Goal: Task Accomplishment & Management: Use online tool/utility

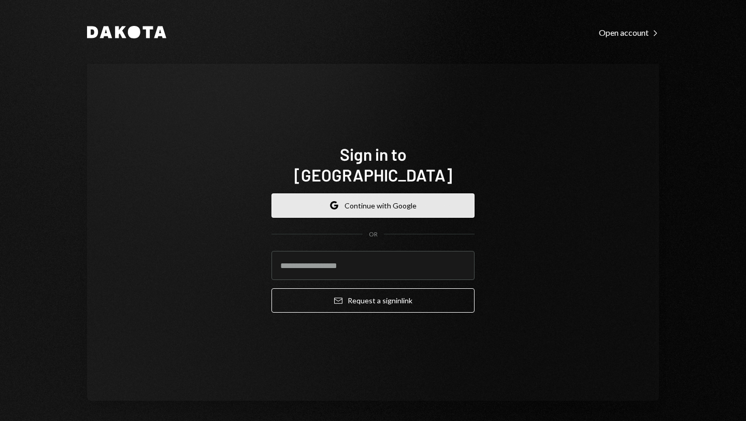
click at [354, 194] on button "Google Continue with Google" at bounding box center [372, 205] width 203 height 24
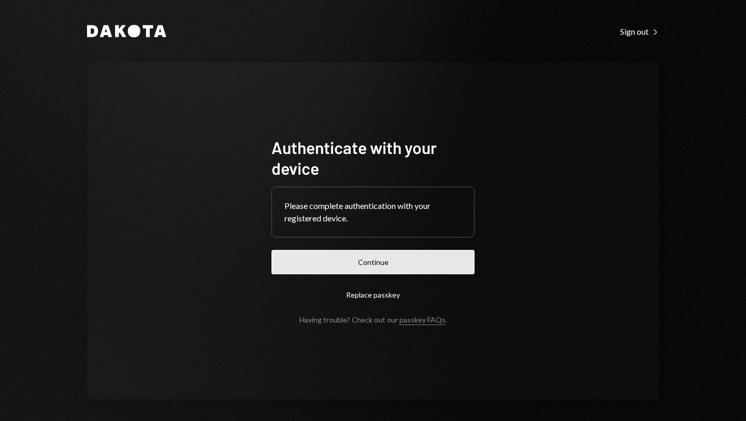
click at [383, 253] on button "Continue" at bounding box center [372, 262] width 203 height 24
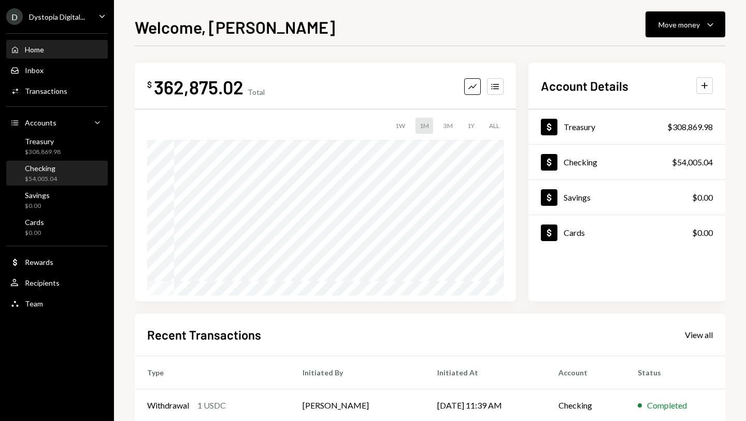
click at [73, 170] on div "Checking $54,005.04" at bounding box center [56, 174] width 93 height 20
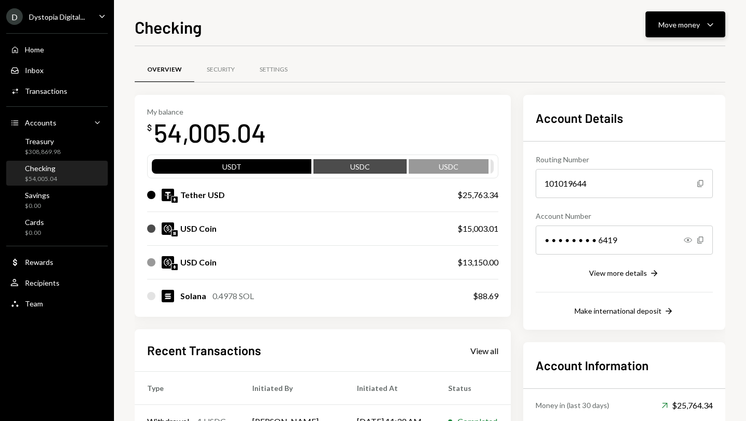
click at [669, 22] on div "Move money" at bounding box center [678, 24] width 41 height 11
click at [650, 76] on div "Transfer" at bounding box center [677, 79] width 76 height 11
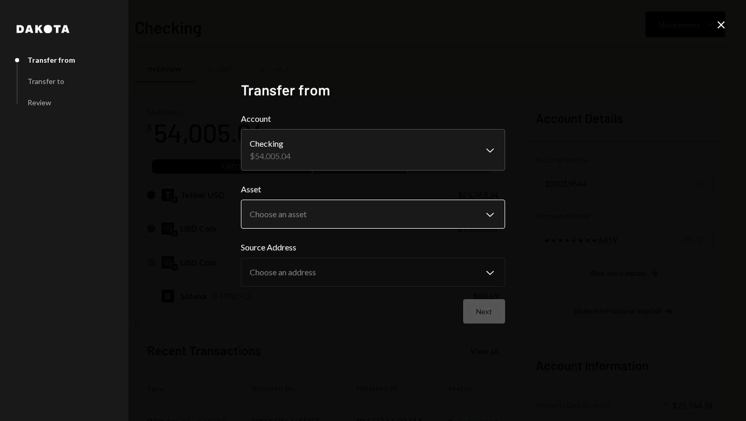
click at [367, 220] on body "D Dystopia Digital... Caret Down Home Home Inbox Inbox Activities Transactions …" at bounding box center [373, 210] width 746 height 421
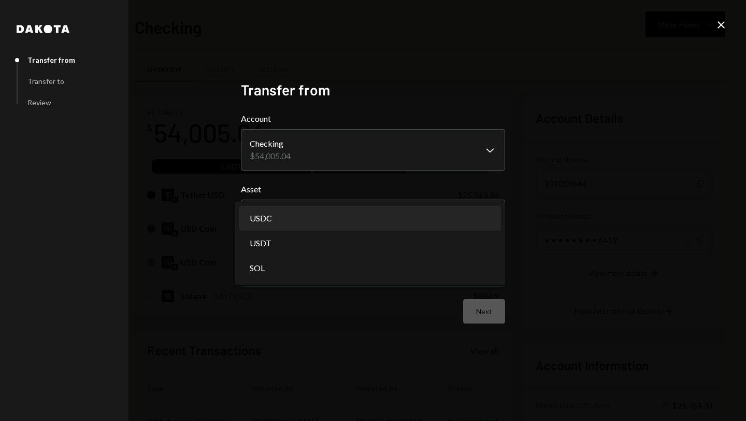
select select "****"
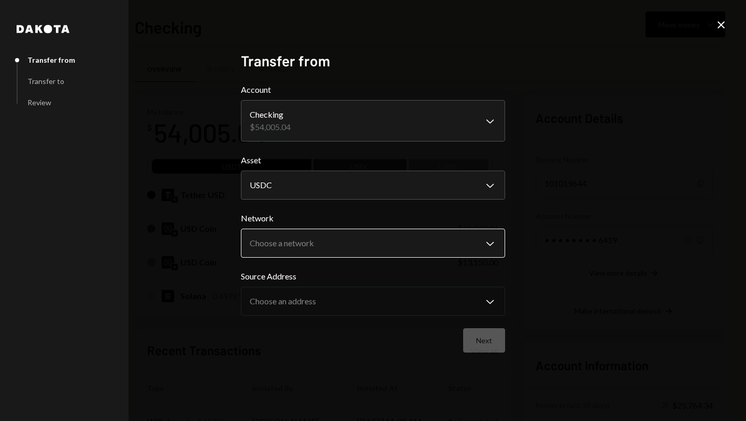
click at [305, 240] on body "D Dystopia Digital... Caret Down Home Home Inbox Inbox Activities Transactions …" at bounding box center [373, 210] width 746 height 421
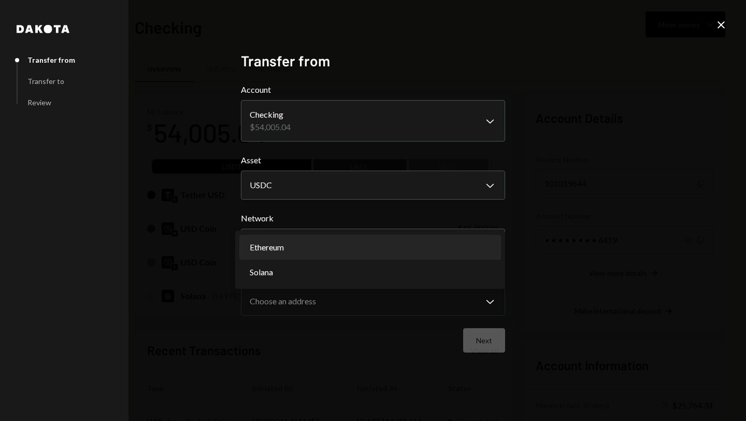
select select "**********"
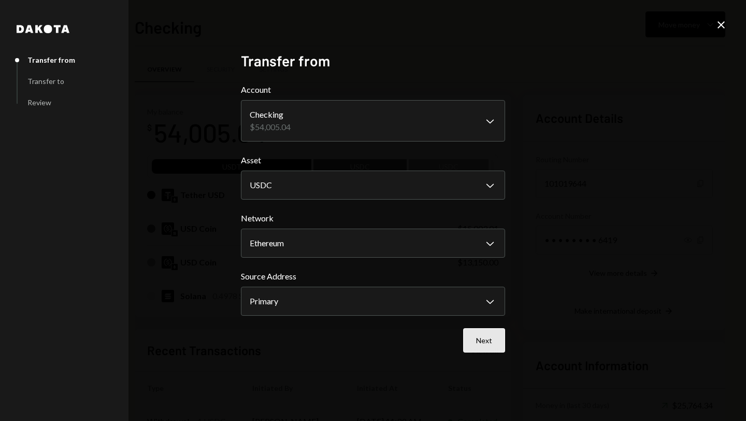
click at [484, 344] on button "Next" at bounding box center [484, 340] width 42 height 24
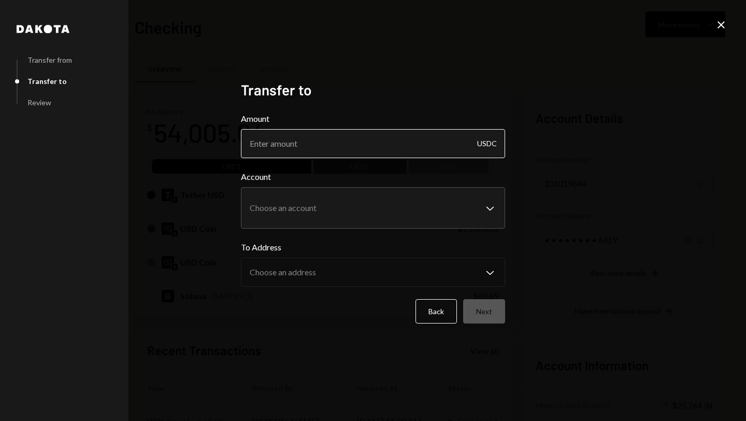
click at [307, 143] on input "Amount" at bounding box center [373, 143] width 264 height 29
type input "9999"
click at [302, 208] on body "D Dystopia Digital... Caret Down Home Home Inbox Inbox Activities Transactions …" at bounding box center [373, 210] width 746 height 421
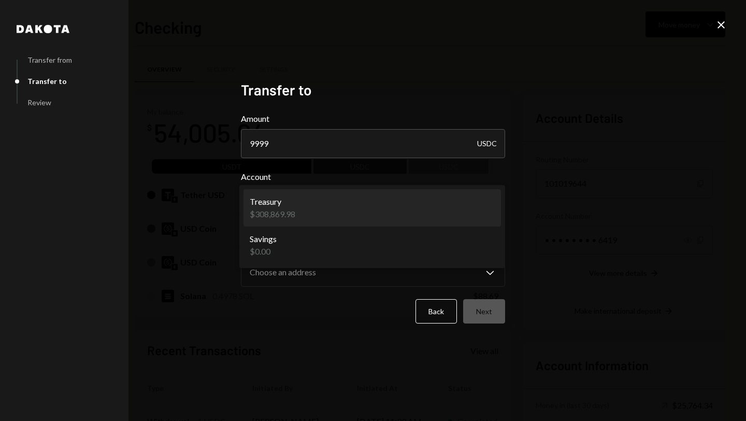
select select "**********"
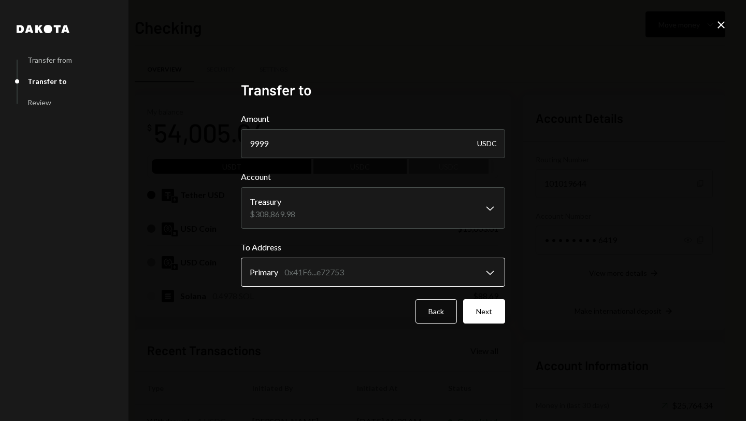
click at [347, 273] on body "D Dystopia Digital... Caret Down Home Home Inbox Inbox Activities Transactions …" at bounding box center [373, 210] width 746 height 421
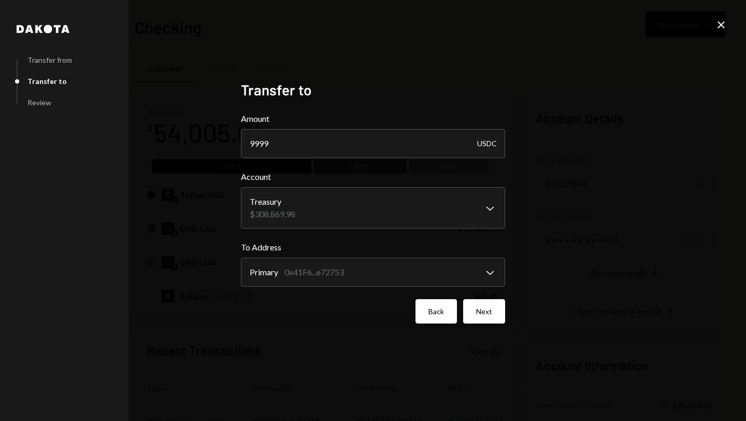
click at [434, 304] on button "Back" at bounding box center [435, 311] width 41 height 24
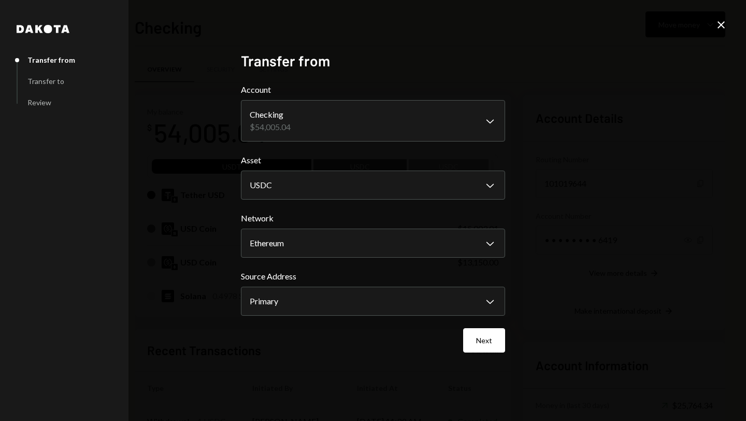
click at [726, 22] on icon "Close" at bounding box center [721, 25] width 12 height 12
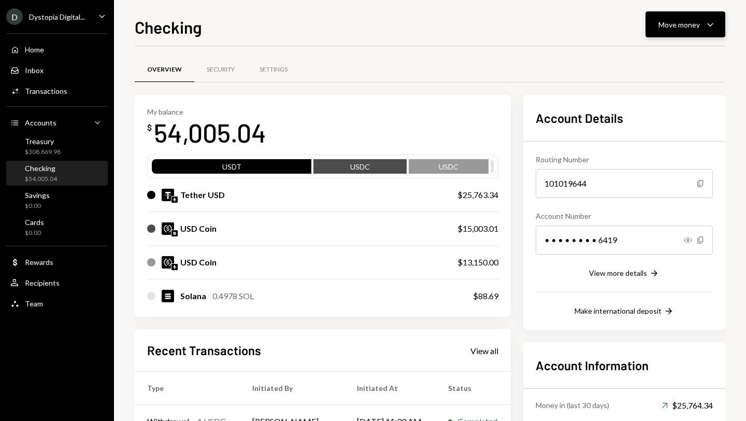
click at [698, 24] on div "Move money" at bounding box center [678, 24] width 41 height 11
click at [647, 53] on div "Send" at bounding box center [677, 55] width 76 height 11
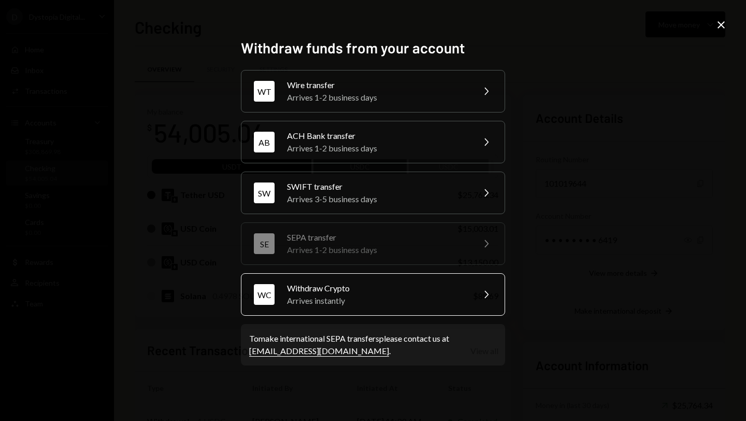
click at [358, 298] on div "Arrives instantly" at bounding box center [377, 300] width 180 height 12
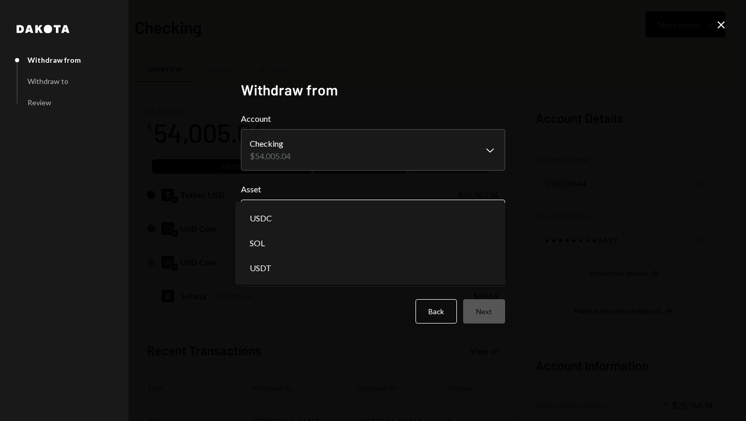
click at [288, 213] on body "D Dystopia Digital... Caret Down Home Home Inbox Inbox Activities Transactions …" at bounding box center [373, 210] width 746 height 421
click at [286, 218] on body "D Dystopia Digital... Caret Down Home Home Inbox Inbox Activities Transactions …" at bounding box center [373, 210] width 746 height 421
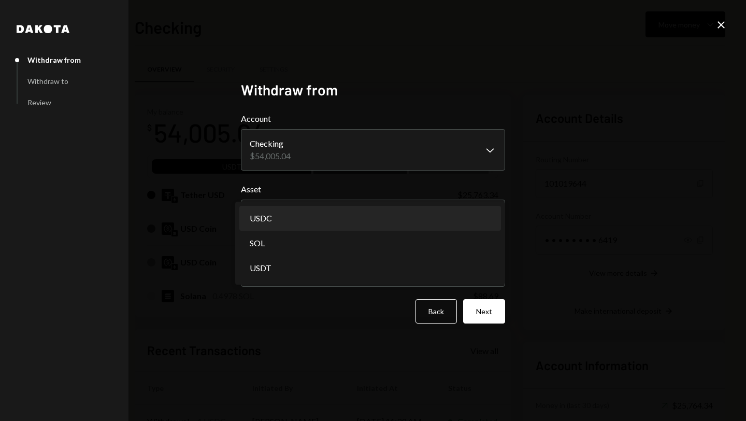
select select "****"
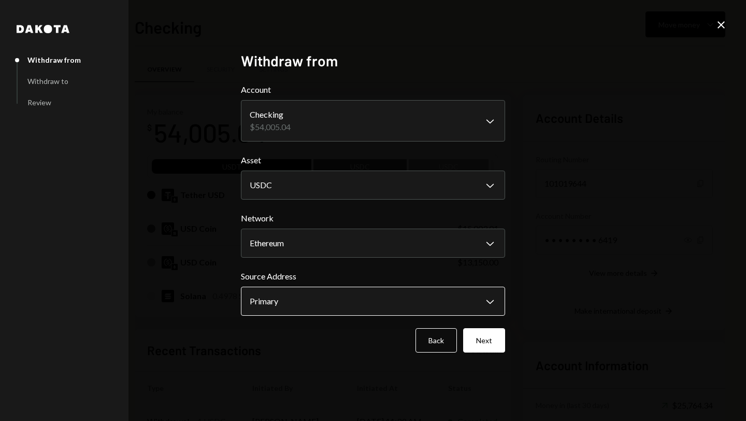
click at [287, 300] on body "D Dystopia Digital... Caret Down Home Home Inbox Inbox Activities Transactions …" at bounding box center [373, 210] width 746 height 421
click at [475, 337] on button "Next" at bounding box center [484, 340] width 42 height 24
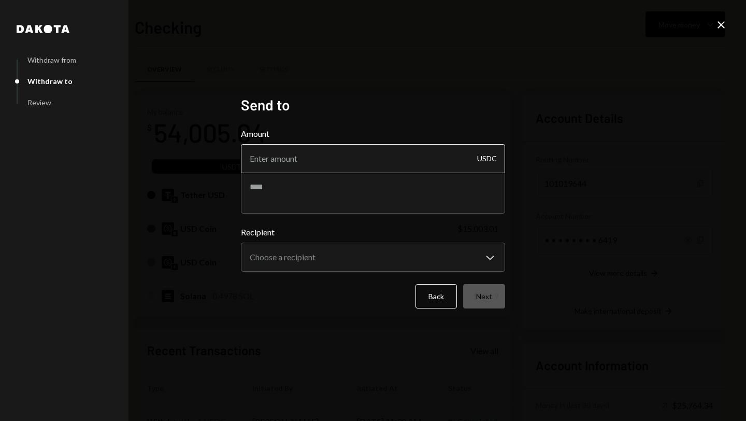
click at [317, 163] on input "Amount" at bounding box center [373, 158] width 264 height 29
type input "9999"
click at [289, 188] on textarea at bounding box center [373, 192] width 264 height 41
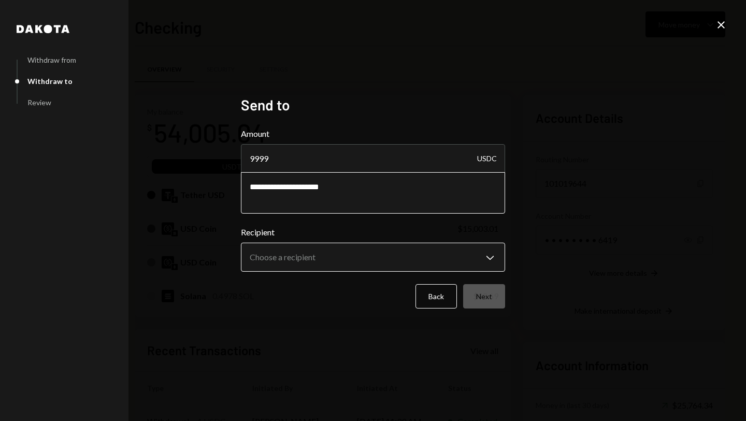
type textarea "**********"
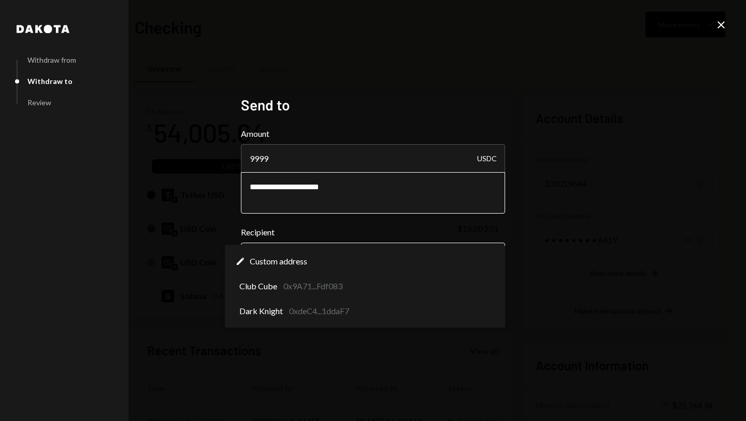
click at [296, 262] on body "D Dystopia Digital... Caret Down Home Home Inbox Inbox Activities Transactions …" at bounding box center [373, 210] width 746 height 421
select select "**********"
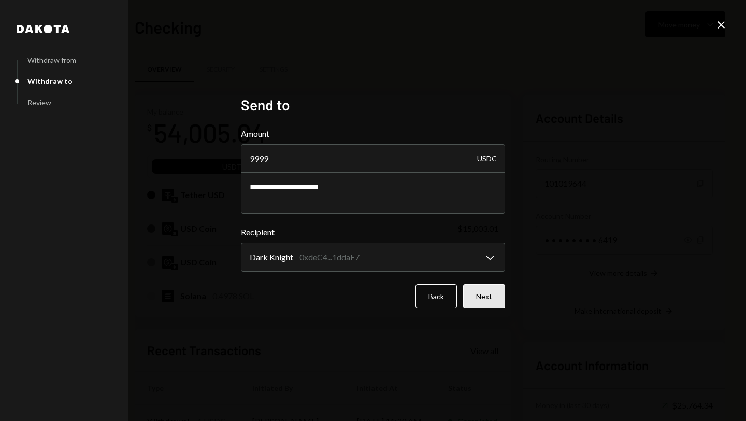
click at [486, 299] on button "Next" at bounding box center [484, 296] width 42 height 24
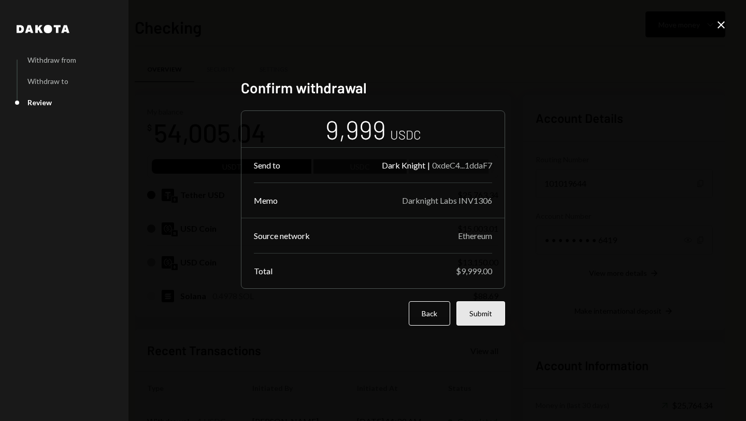
click at [480, 317] on button "Submit" at bounding box center [480, 313] width 49 height 24
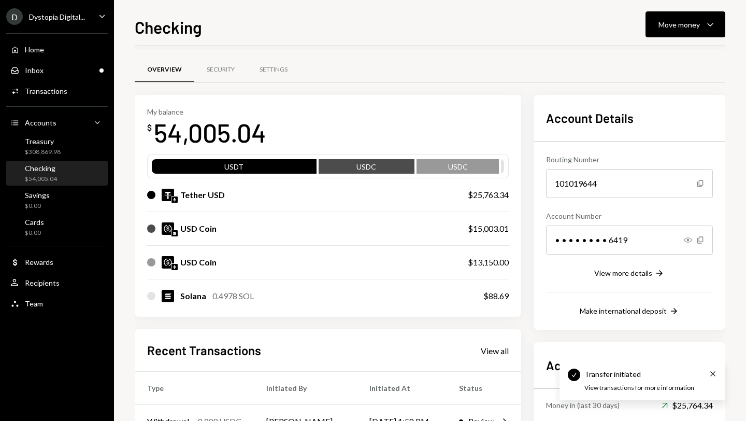
scroll to position [122, 0]
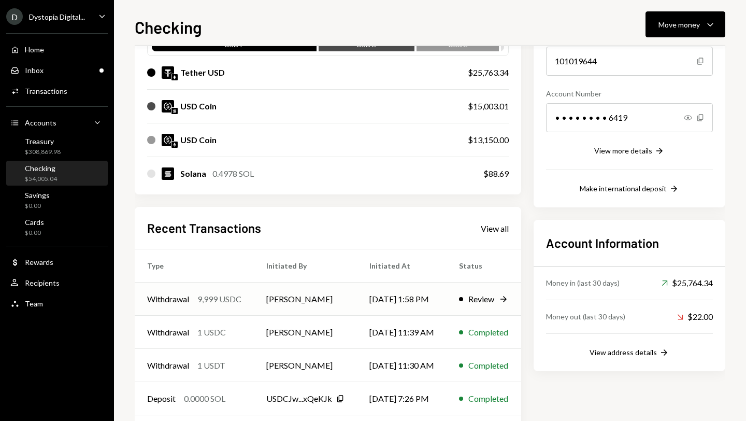
click at [494, 296] on div "Review" at bounding box center [481, 299] width 26 height 12
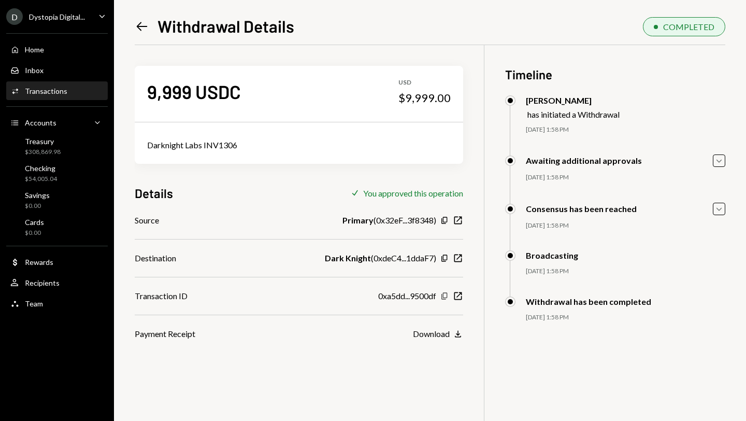
click at [441, 295] on icon "Copy" at bounding box center [444, 296] width 8 height 8
click at [138, 25] on icon "Left Arrow" at bounding box center [142, 26] width 15 height 15
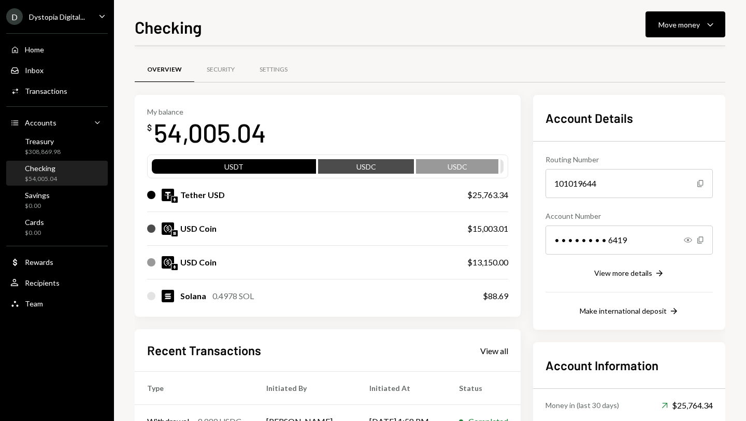
scroll to position [150, 0]
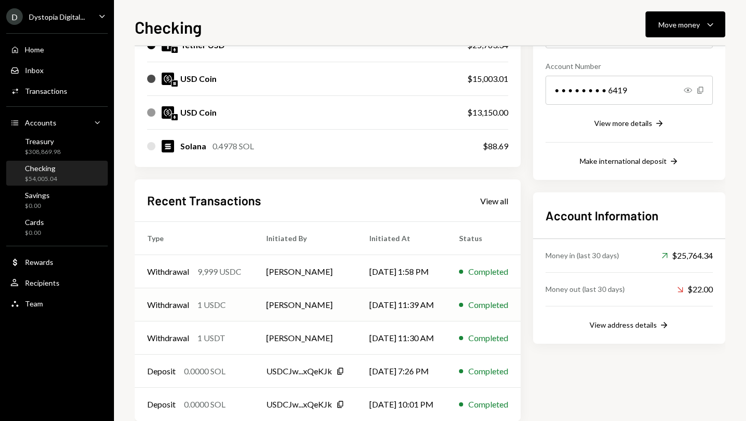
click at [224, 303] on div "1 USDC" at bounding box center [211, 304] width 28 height 12
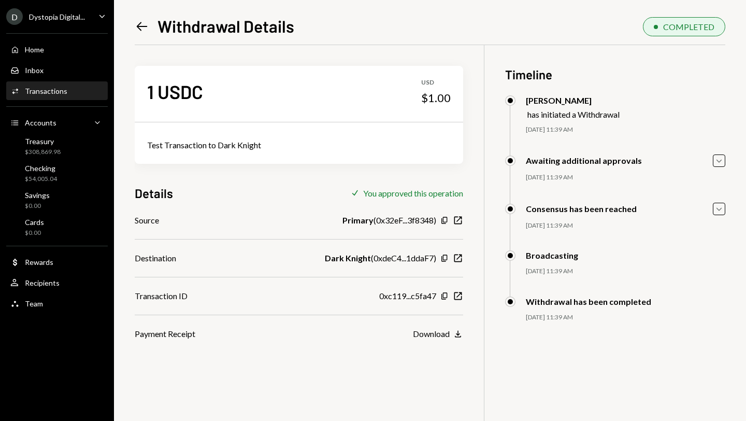
click at [137, 27] on icon "Left Arrow" at bounding box center [142, 26] width 15 height 15
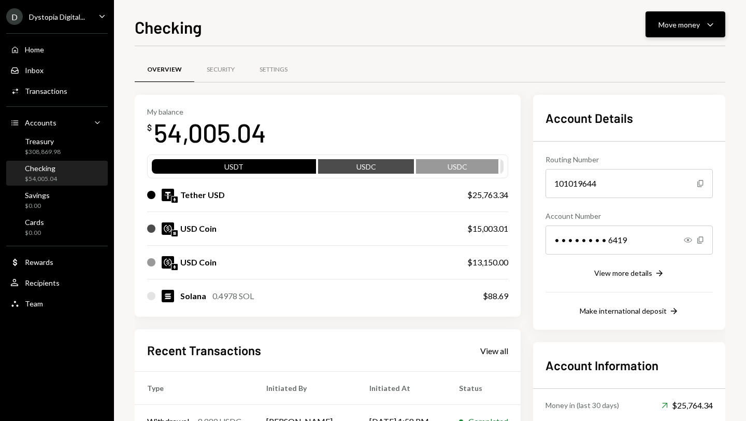
click at [669, 17] on button "Move money Caret Down" at bounding box center [685, 24] width 80 height 26
click at [652, 51] on div "Send" at bounding box center [677, 55] width 76 height 11
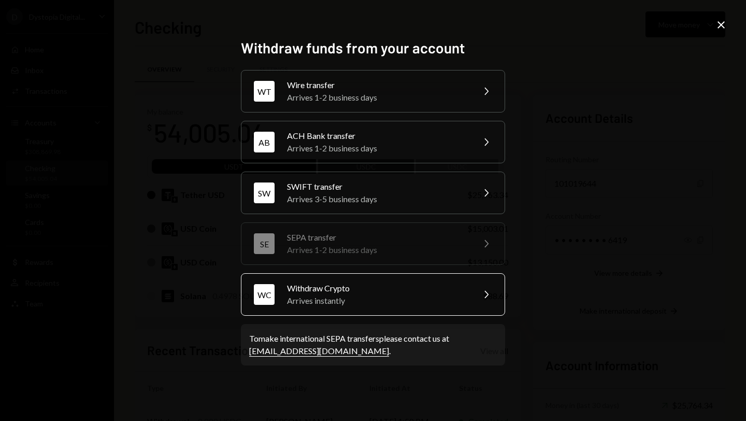
click at [405, 285] on div "Withdraw Crypto" at bounding box center [377, 288] width 180 height 12
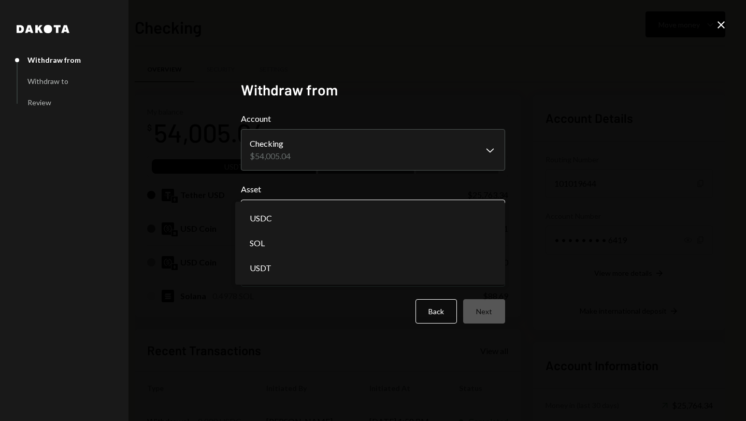
click at [300, 206] on body "D Dystopia Digital... Caret Down Home Home Inbox Inbox Activities Transactions …" at bounding box center [373, 210] width 746 height 421
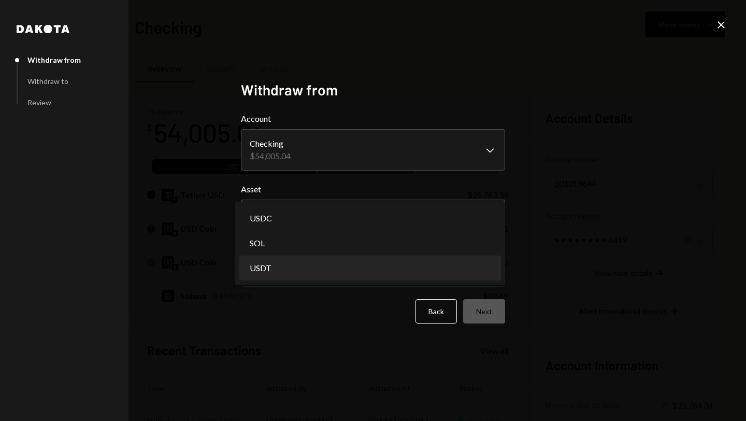
select select "****"
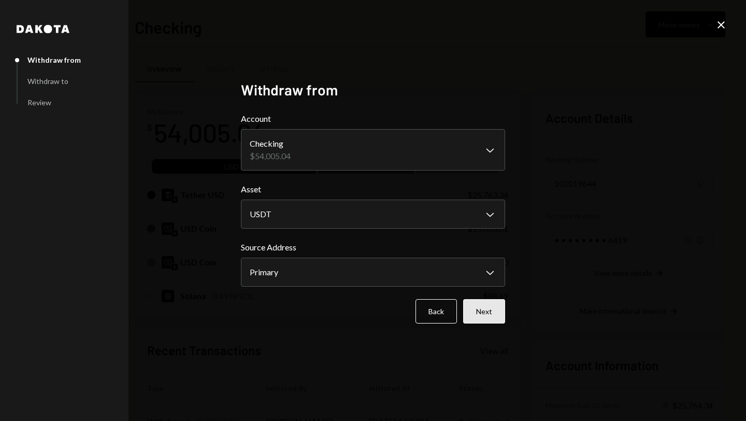
click at [489, 312] on button "Next" at bounding box center [484, 311] width 42 height 24
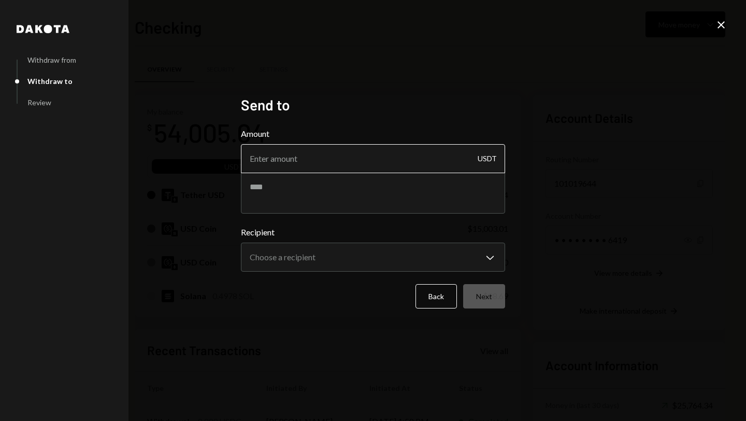
click at [358, 159] on input "Amount" at bounding box center [373, 158] width 264 height 29
type input "2499"
click at [347, 193] on textarea at bounding box center [373, 192] width 264 height 41
type textarea "*"
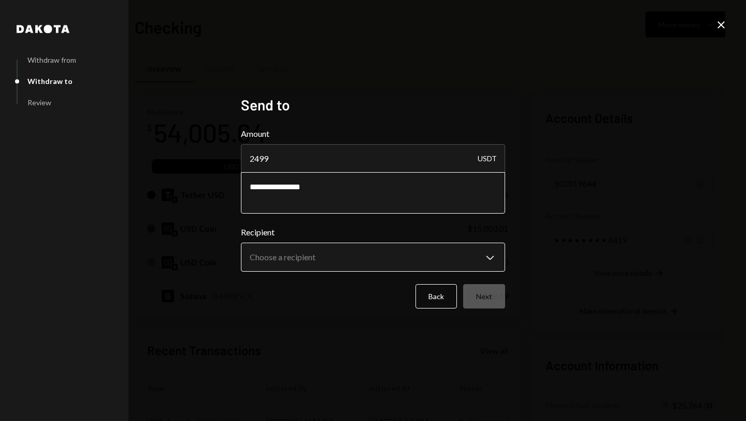
type textarea "**********"
click at [346, 252] on body "D Dystopia Digital... Caret Down Home Home Inbox Inbox Activities Transactions …" at bounding box center [373, 210] width 746 height 421
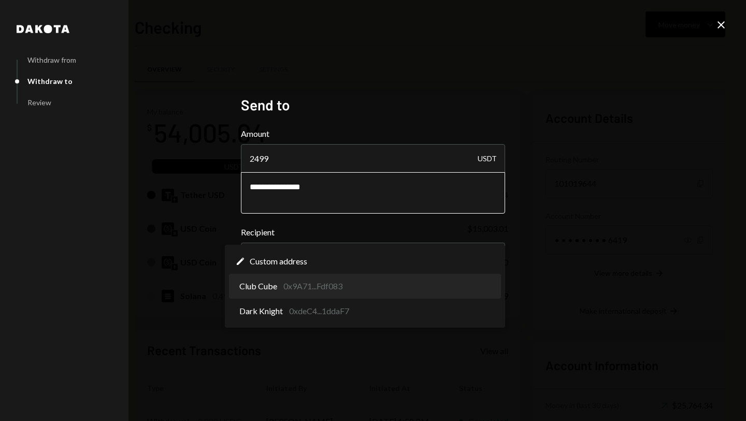
select select "**********"
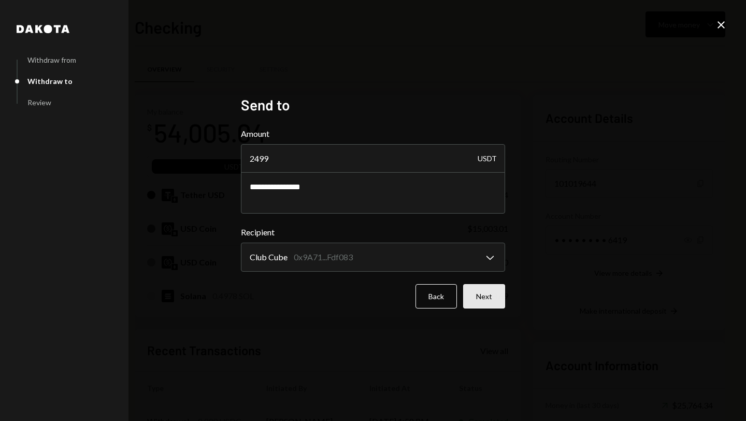
click at [475, 292] on button "Next" at bounding box center [484, 296] width 42 height 24
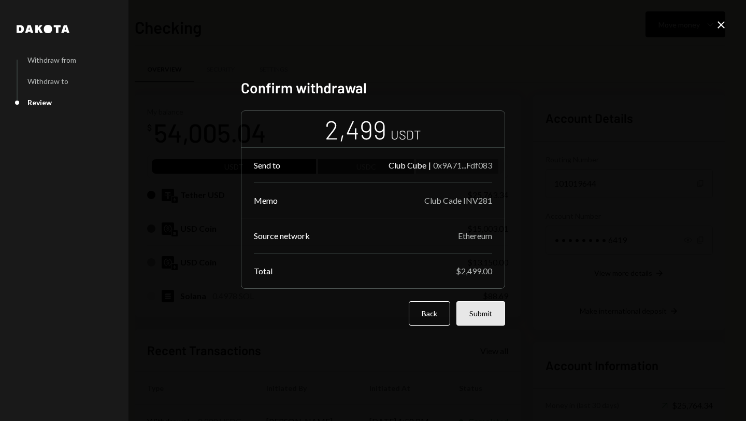
click at [485, 318] on button "Submit" at bounding box center [480, 313] width 49 height 24
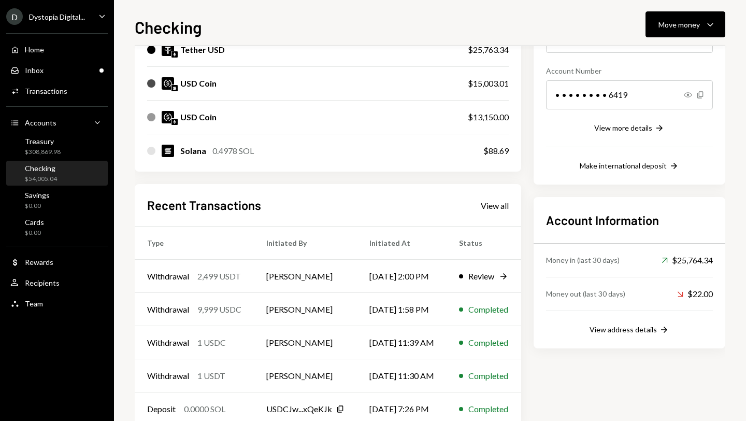
scroll to position [170, 0]
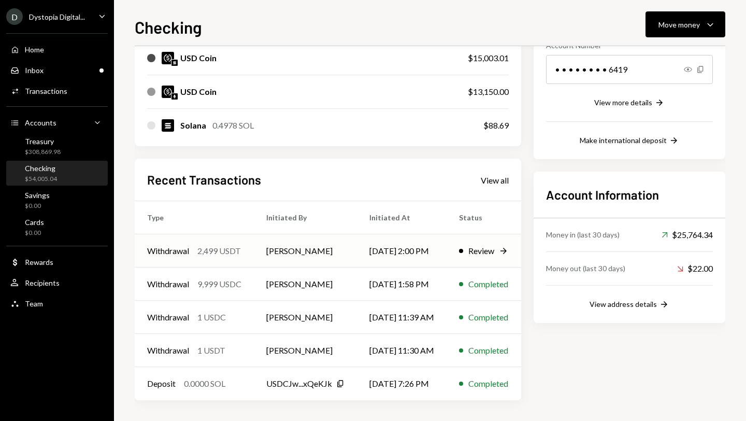
click at [494, 254] on div "Review" at bounding box center [481, 250] width 26 height 12
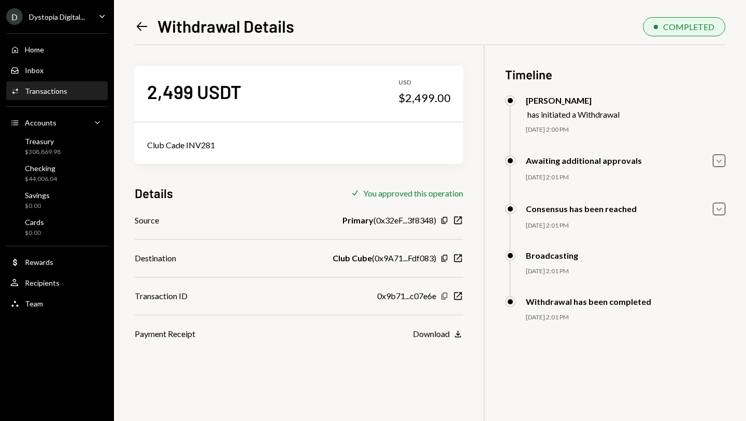
click at [443, 294] on icon "Copy" at bounding box center [444, 296] width 8 height 8
